Goal: Task Accomplishment & Management: Complete application form

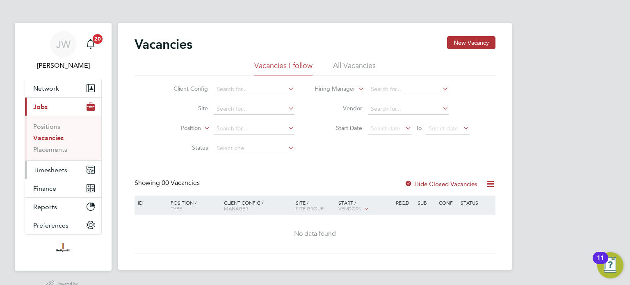
click at [52, 167] on span "Timesheets" at bounding box center [50, 170] width 34 height 8
click at [52, 168] on span "Timesheets" at bounding box center [50, 170] width 34 height 8
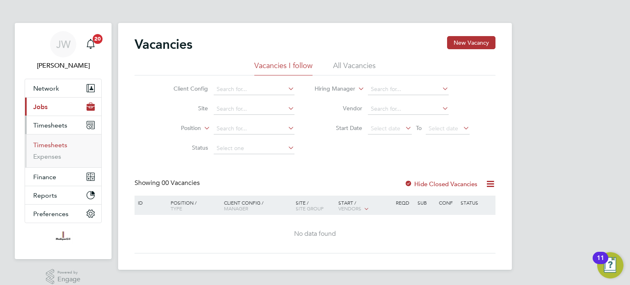
click at [52, 146] on link "Timesheets" at bounding box center [50, 145] width 34 height 8
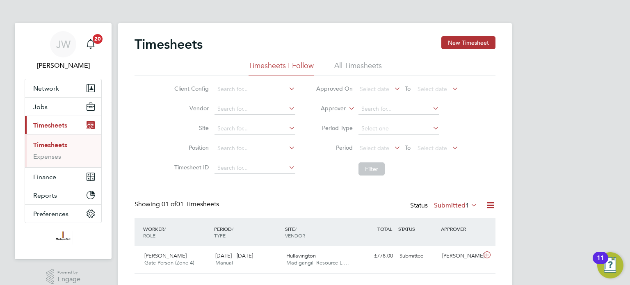
scroll to position [18, 0]
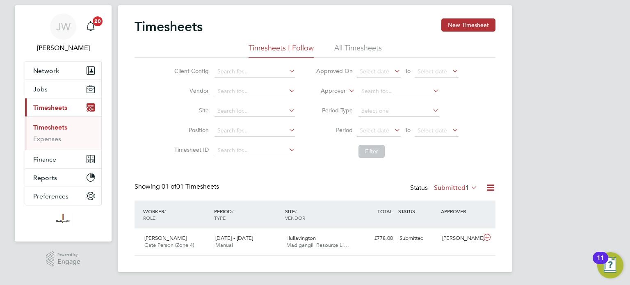
click at [469, 187] on icon at bounding box center [469, 187] width 0 height 11
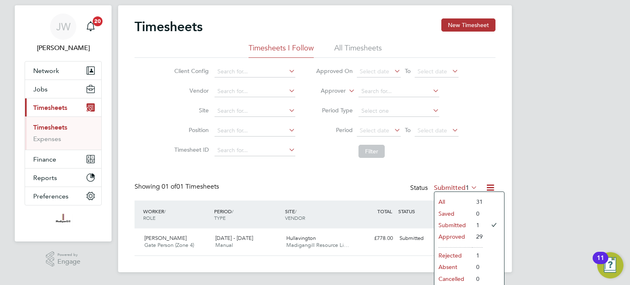
click at [455, 202] on li "All" at bounding box center [453, 201] width 38 height 11
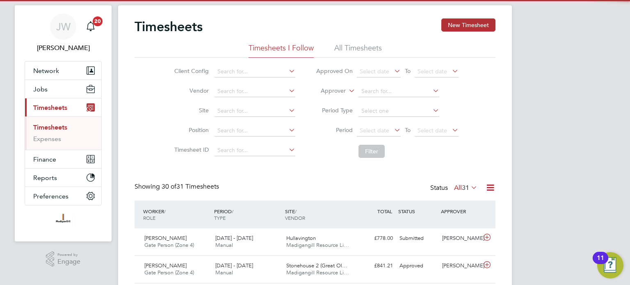
scroll to position [0, 0]
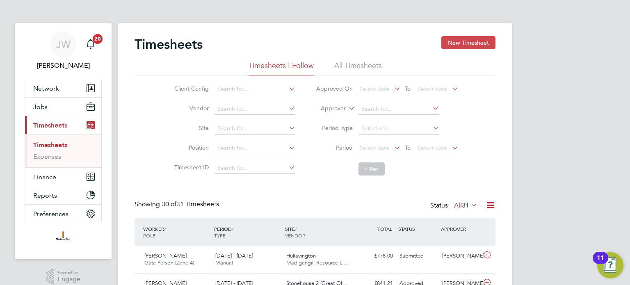
click at [463, 44] on button "New Timesheet" at bounding box center [468, 42] width 54 height 13
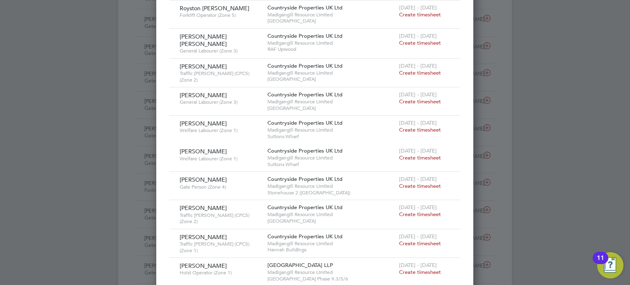
click at [431, 183] on span "Create timesheet" at bounding box center [420, 186] width 42 height 7
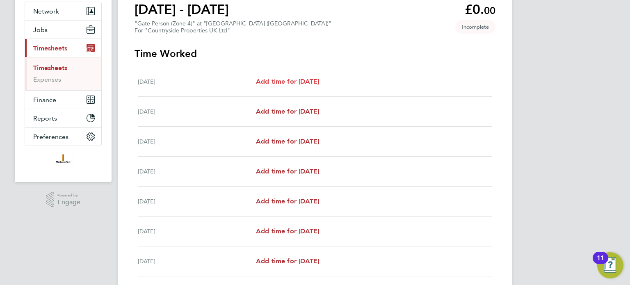
click at [306, 81] on span "Add time for [DATE]" at bounding box center [287, 82] width 63 height 8
select select "30"
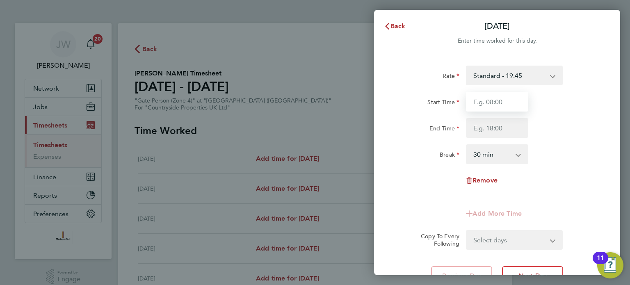
click at [485, 101] on input "Start Time" at bounding box center [497, 102] width 62 height 20
type input "07:15"
click at [479, 126] on input "End Time" at bounding box center [497, 128] width 62 height 20
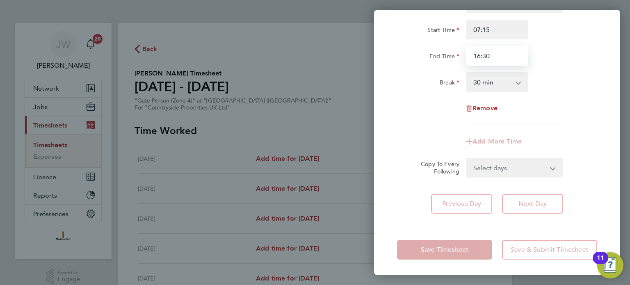
type input "16:30"
click at [558, 165] on form "Rate Standard - 19.45 Start Time 07:15 End Time 16:30 Break 0 min 15 min 30 min…" at bounding box center [497, 85] width 200 height 184
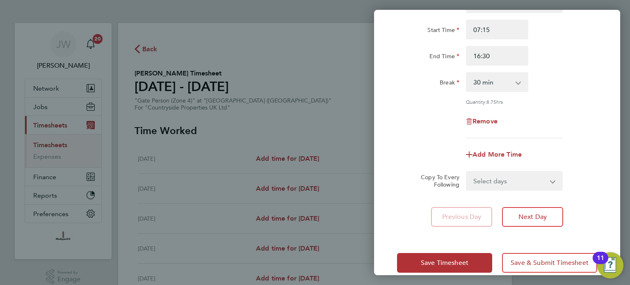
click at [550, 180] on select "Select days Day Weekday (Mon-Fri) Weekend (Sat-Sun) [DATE] [DATE] [DATE] [DATE]…" at bounding box center [510, 181] width 86 height 18
select select "TUE"
click at [467, 172] on select "Select days Day Weekday (Mon-Fri) Weekend (Sat-Sun) [DATE] [DATE] [DATE] [DATE]…" at bounding box center [510, 181] width 86 height 18
select select "[DATE]"
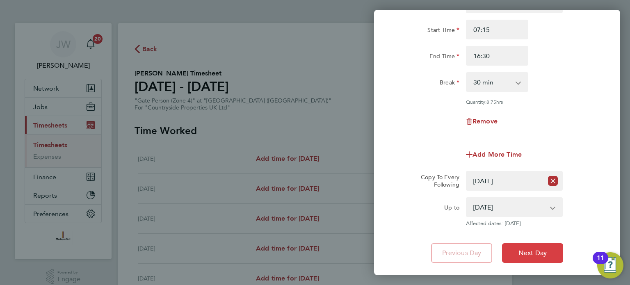
click at [525, 256] on button "Next Day" at bounding box center [532, 253] width 61 height 20
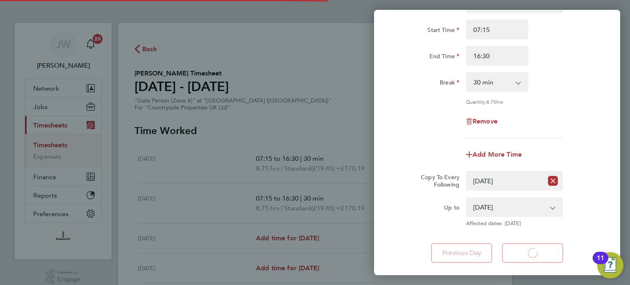
select select "30"
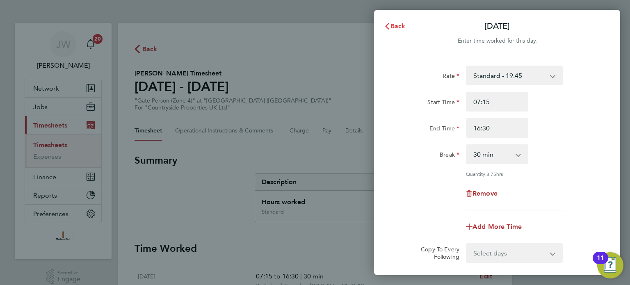
click at [396, 28] on span "Back" at bounding box center [397, 26] width 15 height 8
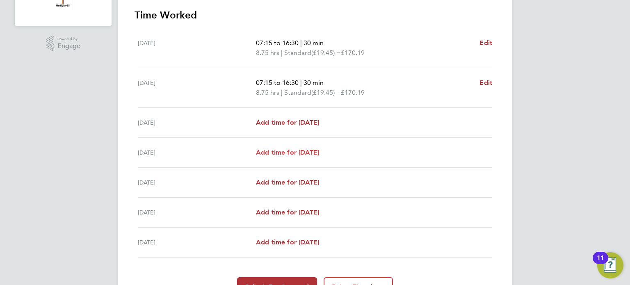
click at [290, 149] on span "Add time for [DATE]" at bounding box center [287, 152] width 63 height 8
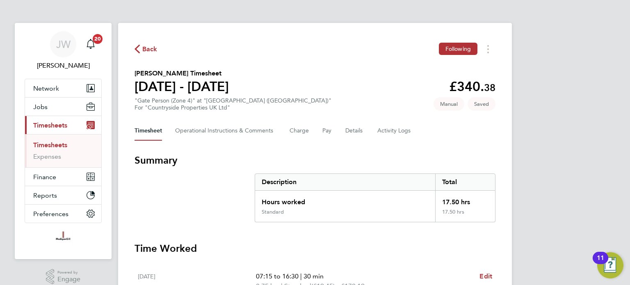
select select "30"
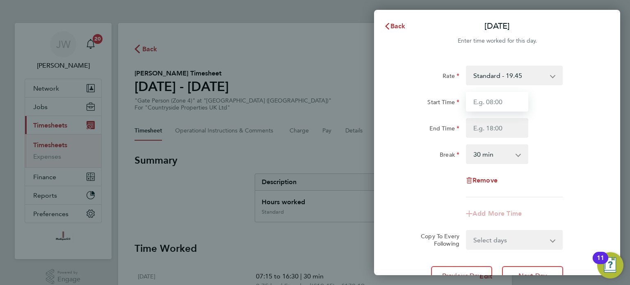
click at [502, 103] on input "Start Time" at bounding box center [497, 102] width 62 height 20
type input "07:15"
click at [493, 127] on input "End Time" at bounding box center [497, 128] width 62 height 20
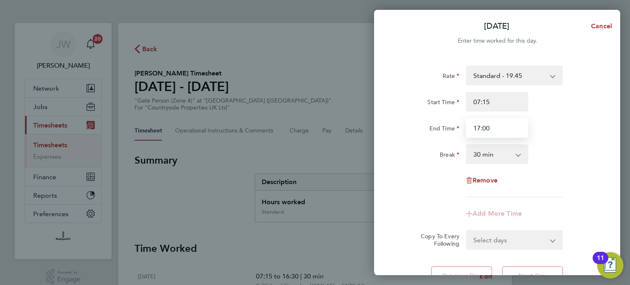
scroll to position [72, 0]
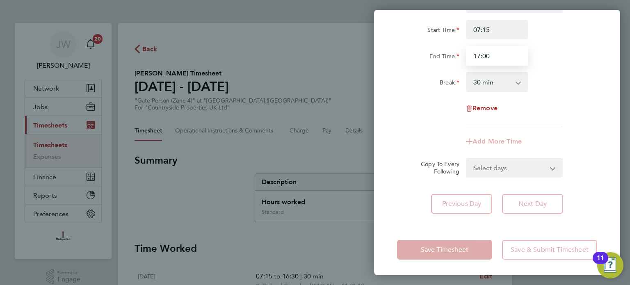
type input "17:00"
click at [409, 122] on div "Rate Standard - 19.45 Start Time 07:15 End Time 17:00 Break 0 min 15 min 30 min…" at bounding box center [497, 59] width 200 height 132
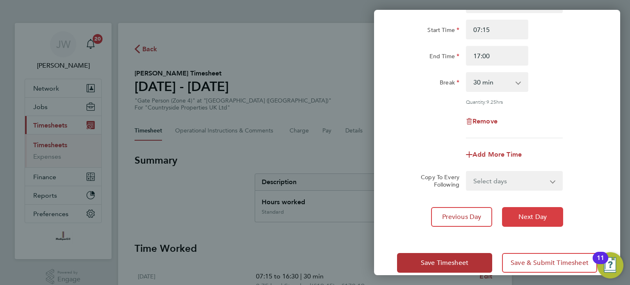
click at [517, 213] on button "Next Day" at bounding box center [532, 217] width 61 height 20
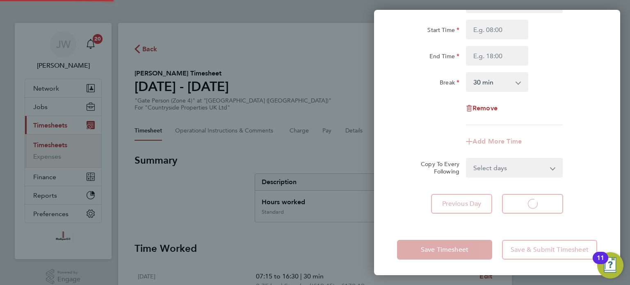
select select "30"
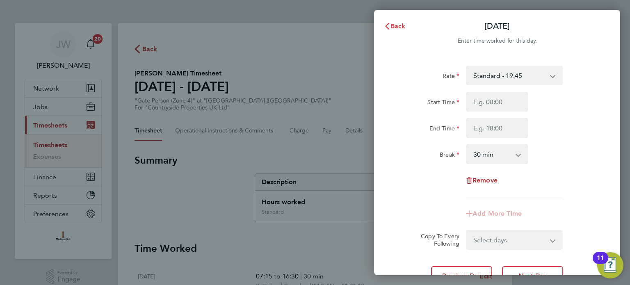
click at [394, 30] on span "Back" at bounding box center [397, 26] width 15 height 8
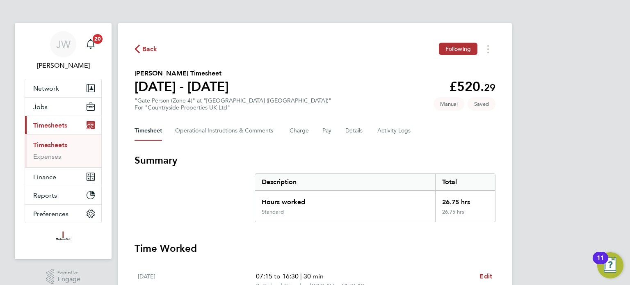
scroll to position [287, 0]
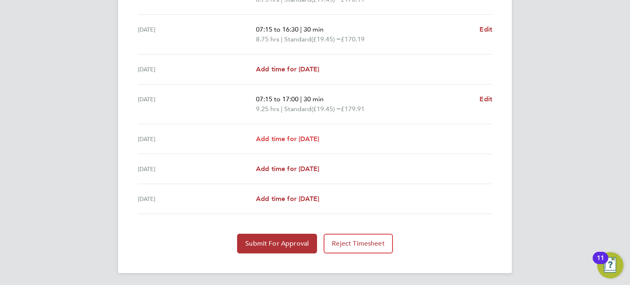
click at [305, 139] on span "Add time for [DATE]" at bounding box center [287, 139] width 63 height 8
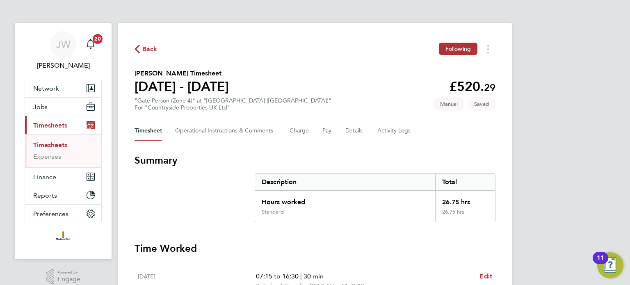
select select "30"
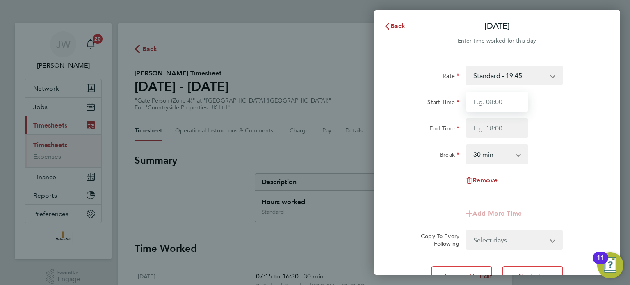
click at [495, 106] on input "Start Time" at bounding box center [497, 102] width 62 height 20
type input "07:30"
click at [495, 128] on input "End Time" at bounding box center [497, 128] width 62 height 20
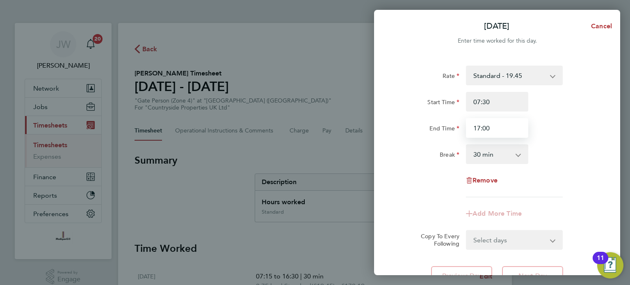
scroll to position [72, 0]
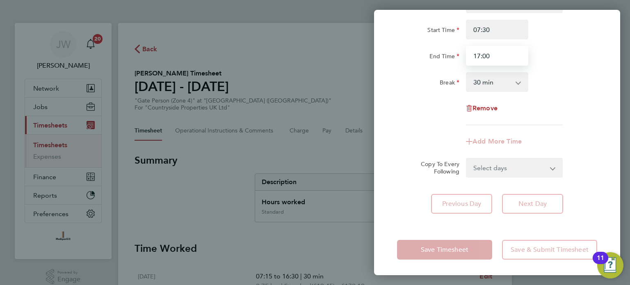
type input "17:00"
click at [430, 154] on form "Rate Standard - 19.45 Start Time 07:30 End Time 17:00 Break 0 min 15 min 30 min…" at bounding box center [497, 85] width 200 height 184
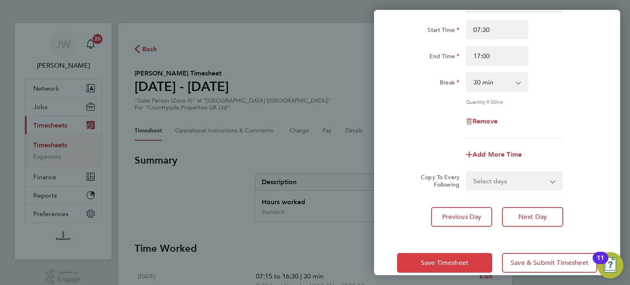
click at [454, 261] on span "Save Timesheet" at bounding box center [445, 263] width 48 height 8
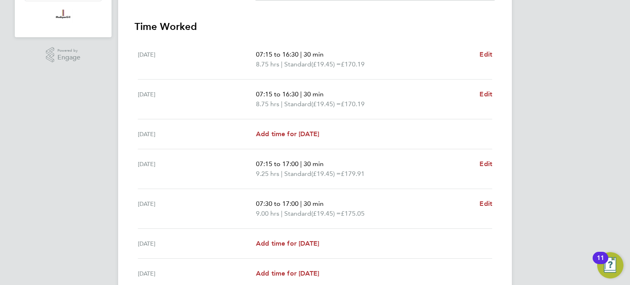
scroll to position [249, 0]
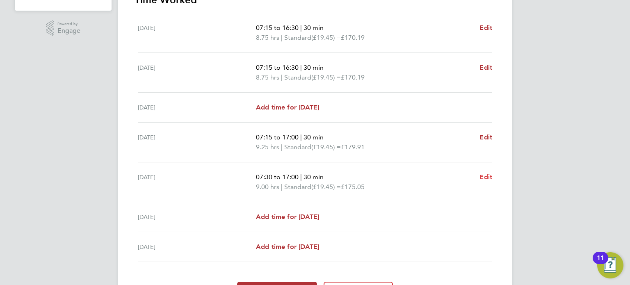
click at [483, 177] on span "Edit" at bounding box center [485, 177] width 13 height 8
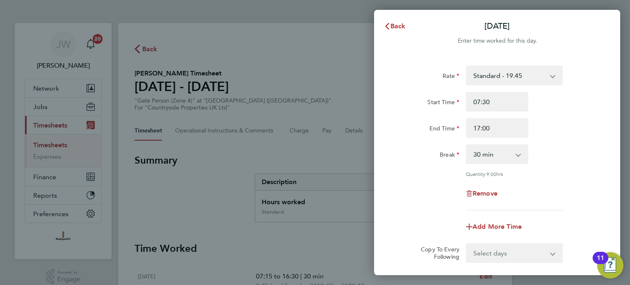
click at [520, 157] on app-icon-cross-button at bounding box center [523, 154] width 10 height 18
click at [517, 155] on select "0 min 15 min 30 min 45 min 60 min 75 min 90 min" at bounding box center [492, 154] width 51 height 18
select select "0"
click at [467, 145] on select "0 min 15 min 30 min 45 min 60 min 75 min 90 min" at bounding box center [492, 154] width 51 height 18
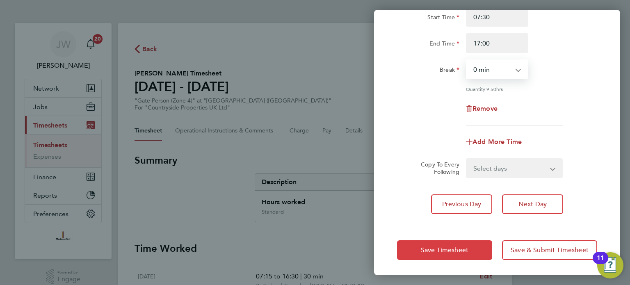
click at [475, 252] on button "Save Timesheet" at bounding box center [444, 250] width 95 height 20
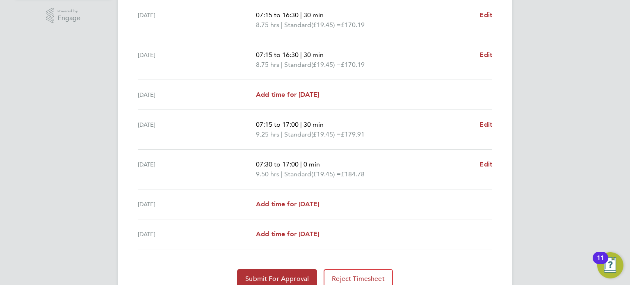
scroll to position [297, 0]
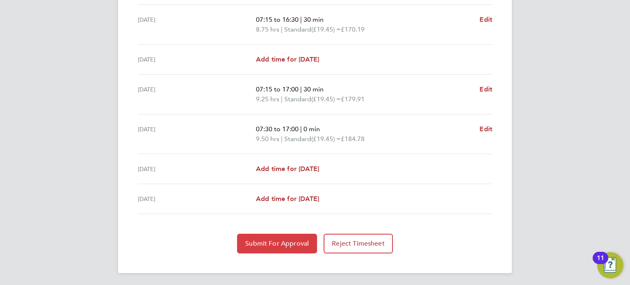
click at [290, 237] on button "Submit For Approval" at bounding box center [277, 244] width 80 height 20
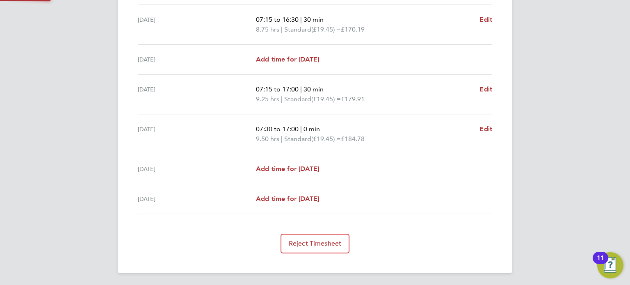
scroll to position [296, 0]
